Goal: Find specific page/section: Find specific page/section

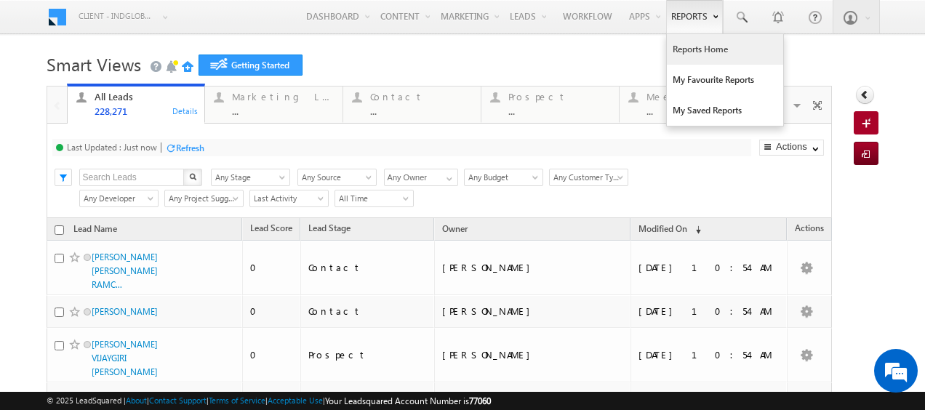
click at [691, 49] on link "Reports Home" at bounding box center [725, 49] width 116 height 31
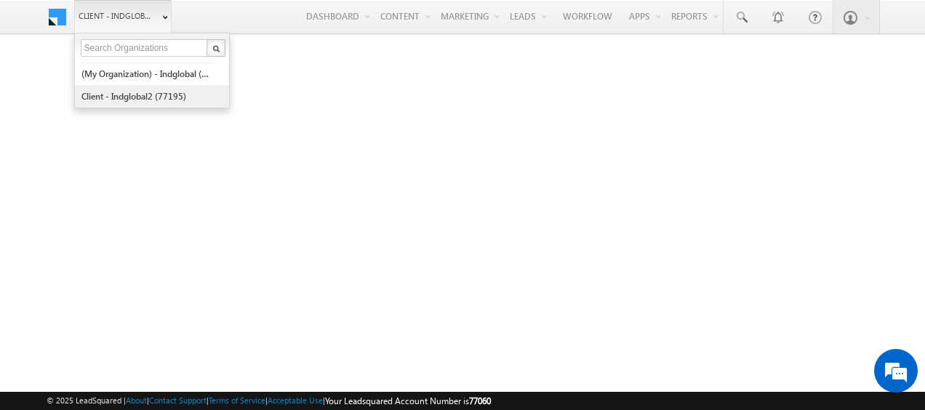
click at [161, 89] on link "Client - indglobal2 (77195)" at bounding box center [147, 96] width 133 height 23
